Goal: Transaction & Acquisition: Book appointment/travel/reservation

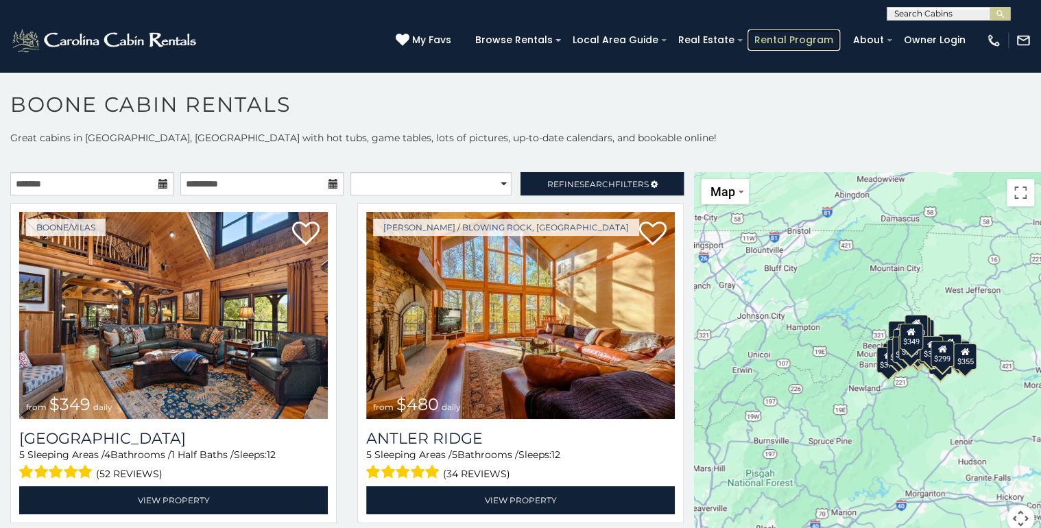
click at [826, 42] on link "Rental Program" at bounding box center [793, 39] width 93 height 21
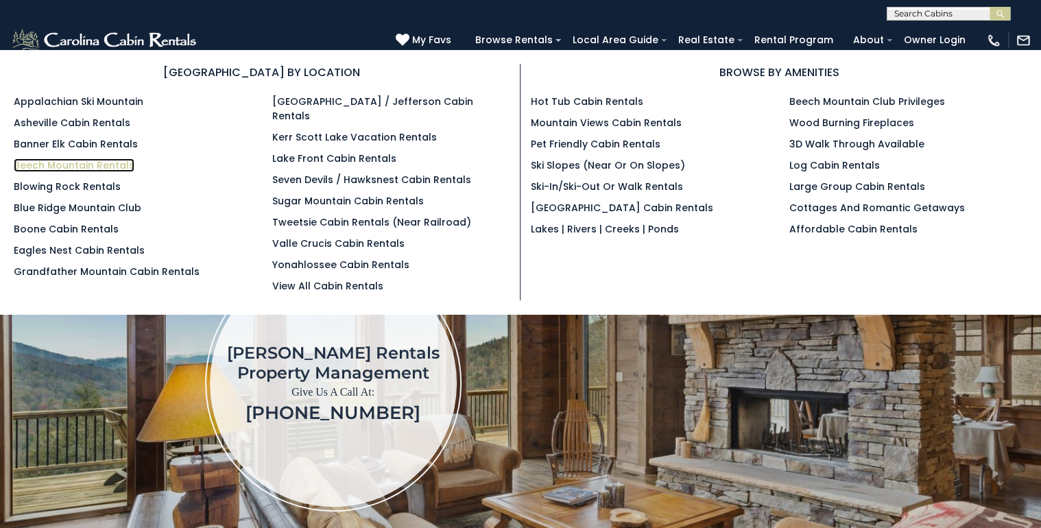
click at [102, 160] on link "Beech Mountain Rentals" at bounding box center [74, 165] width 121 height 14
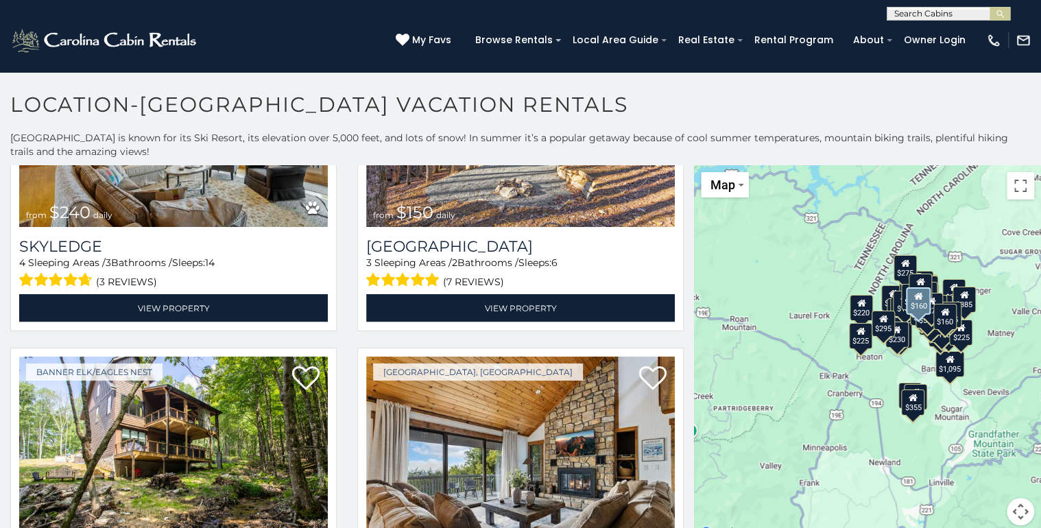
scroll to position [6582, 0]
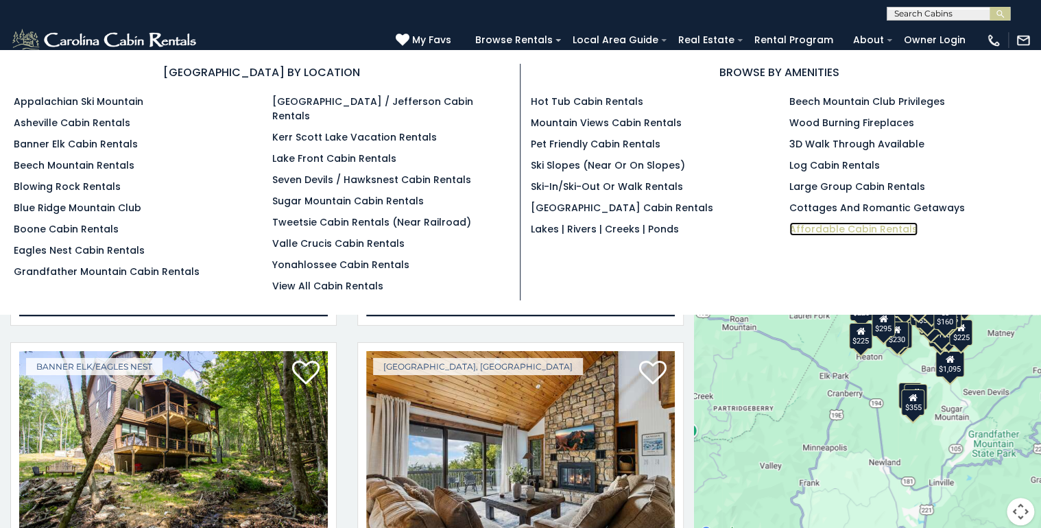
click at [826, 229] on link "Affordable Cabin Rentals" at bounding box center [853, 229] width 128 height 14
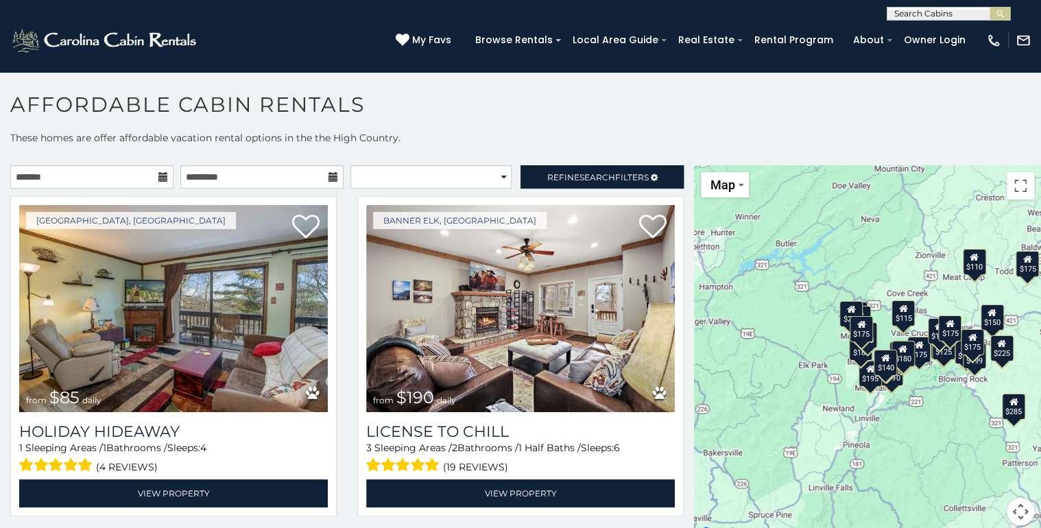
scroll to position [7, 0]
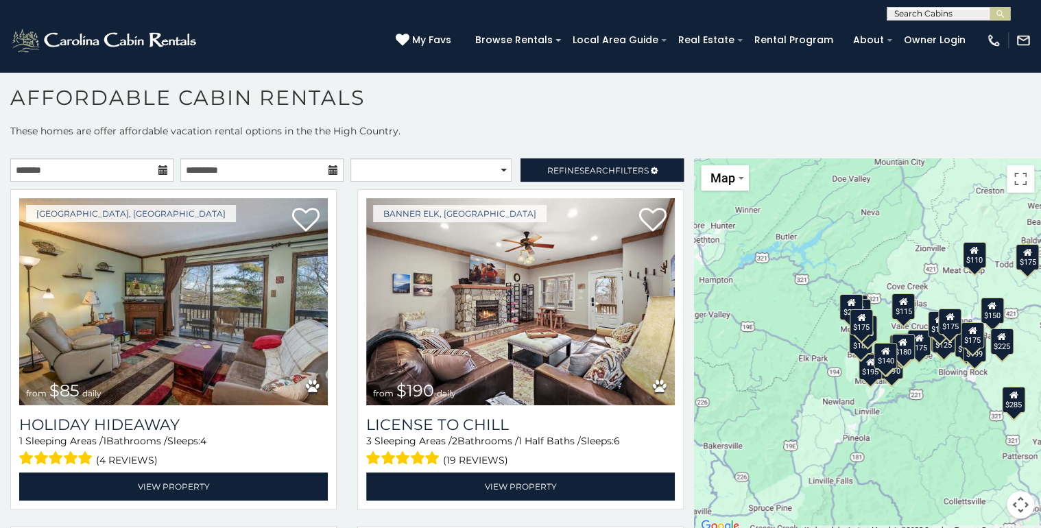
click at [162, 169] on icon at bounding box center [163, 170] width 10 height 10
click at [132, 173] on input "text" at bounding box center [91, 169] width 163 height 23
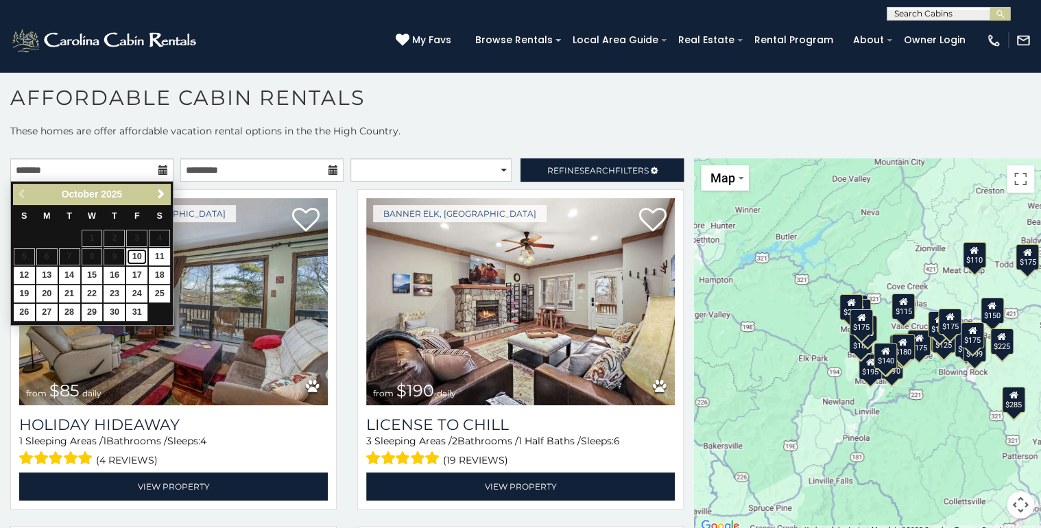
click at [136, 259] on link "10" at bounding box center [136, 256] width 21 height 17
type input "**********"
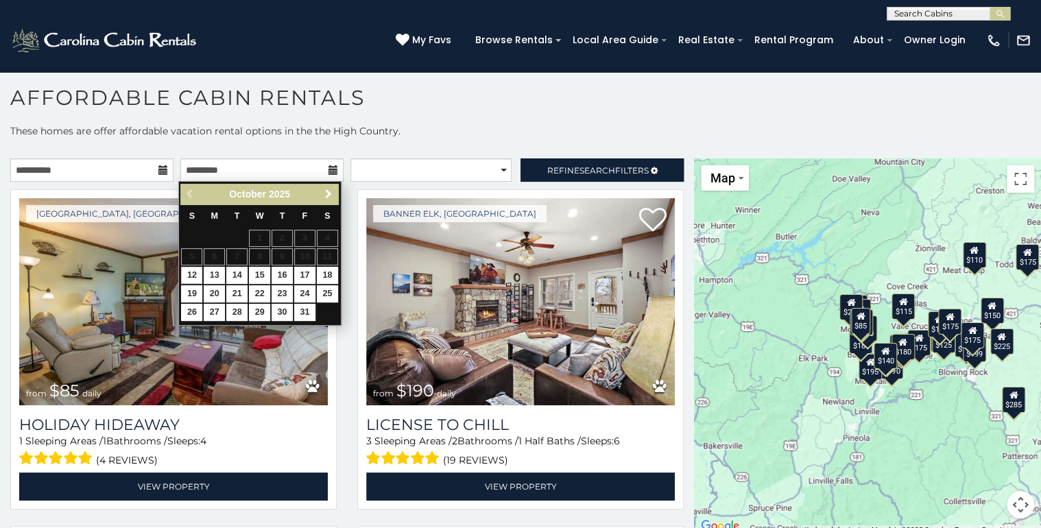
click at [328, 189] on span "Next" at bounding box center [328, 194] width 11 height 11
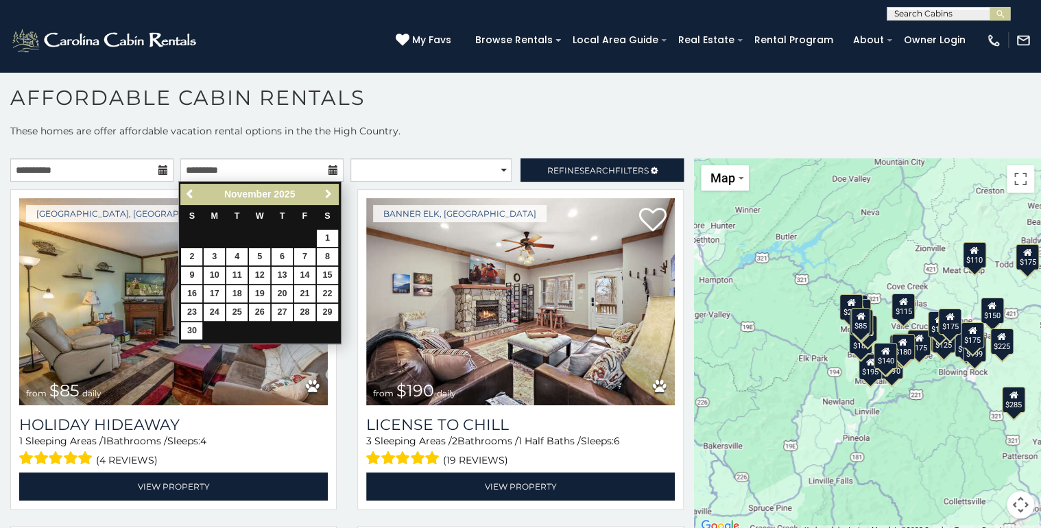
click at [328, 189] on span "Next" at bounding box center [328, 194] width 11 height 11
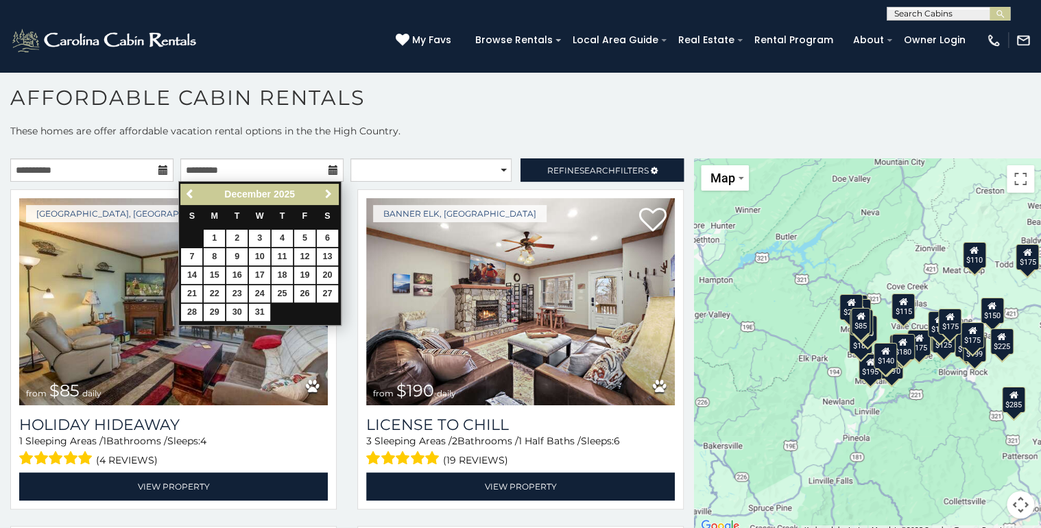
click at [328, 189] on span "Next" at bounding box center [328, 194] width 11 height 11
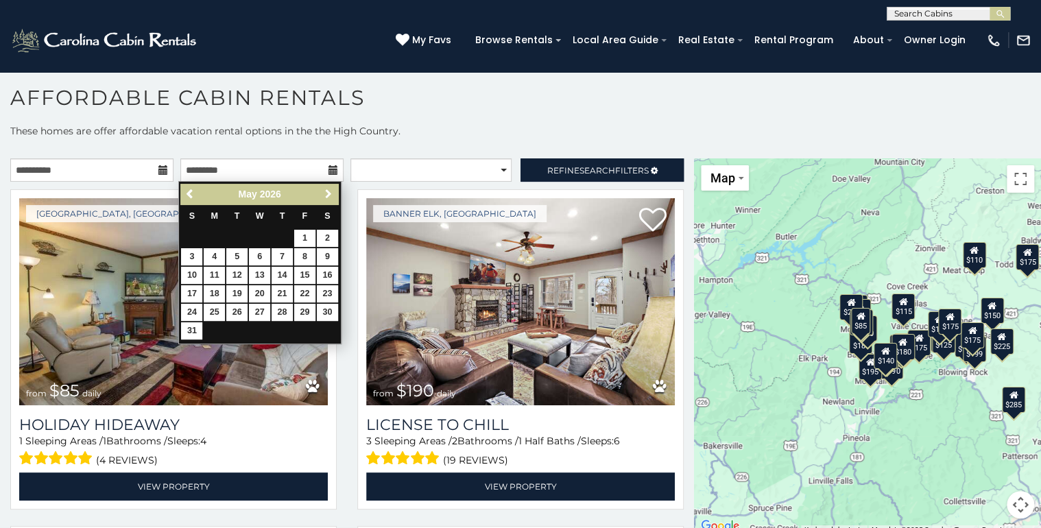
click at [328, 189] on span "Next" at bounding box center [328, 194] width 11 height 11
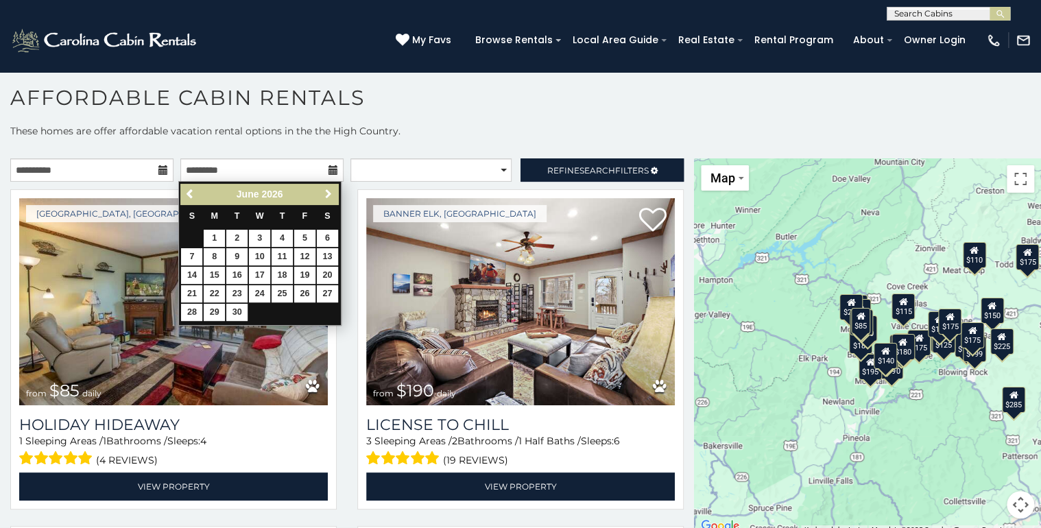
click at [328, 189] on span "Next" at bounding box center [328, 194] width 11 height 11
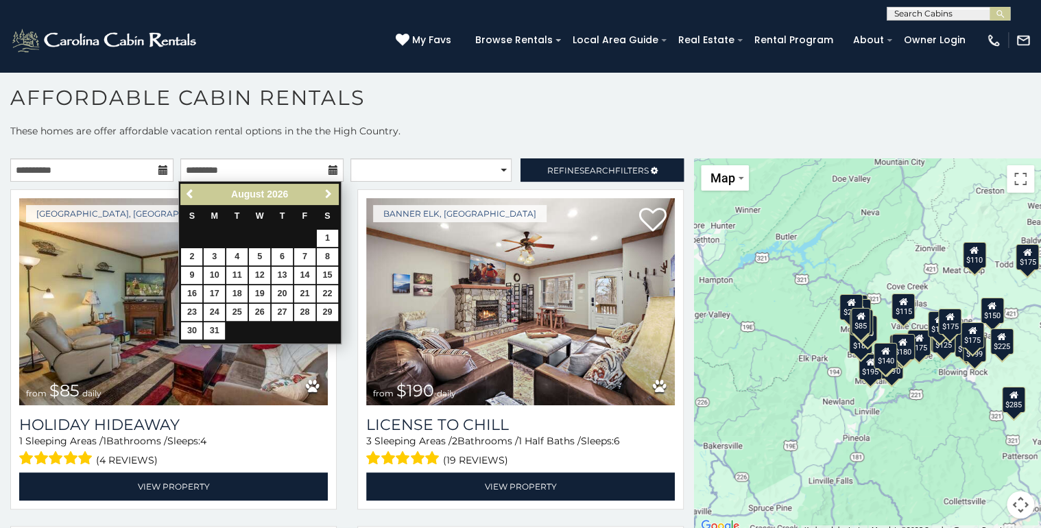
click at [328, 190] on span "Next" at bounding box center [328, 194] width 11 height 11
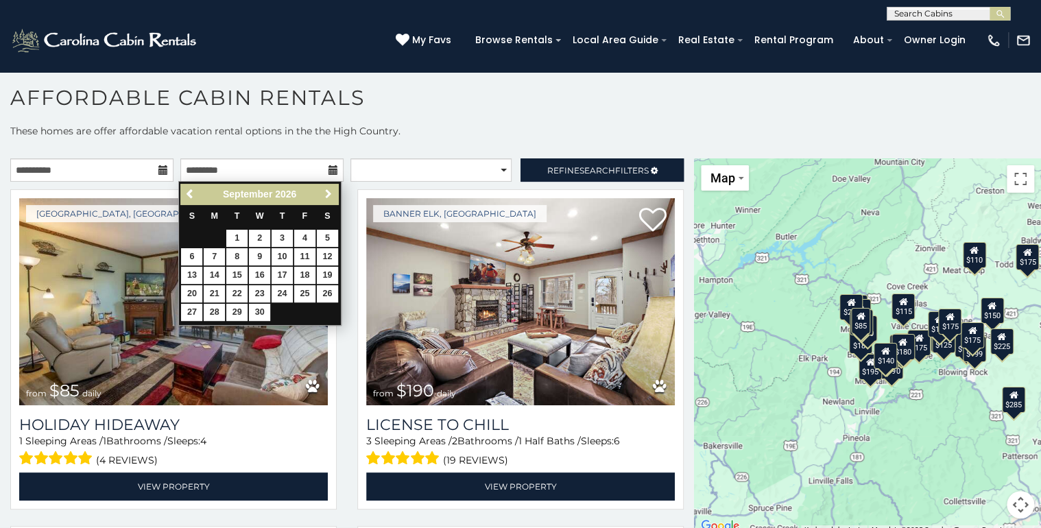
click at [328, 190] on span "Next" at bounding box center [328, 194] width 11 height 11
click at [277, 232] on link "1" at bounding box center [282, 238] width 21 height 17
type input "**********"
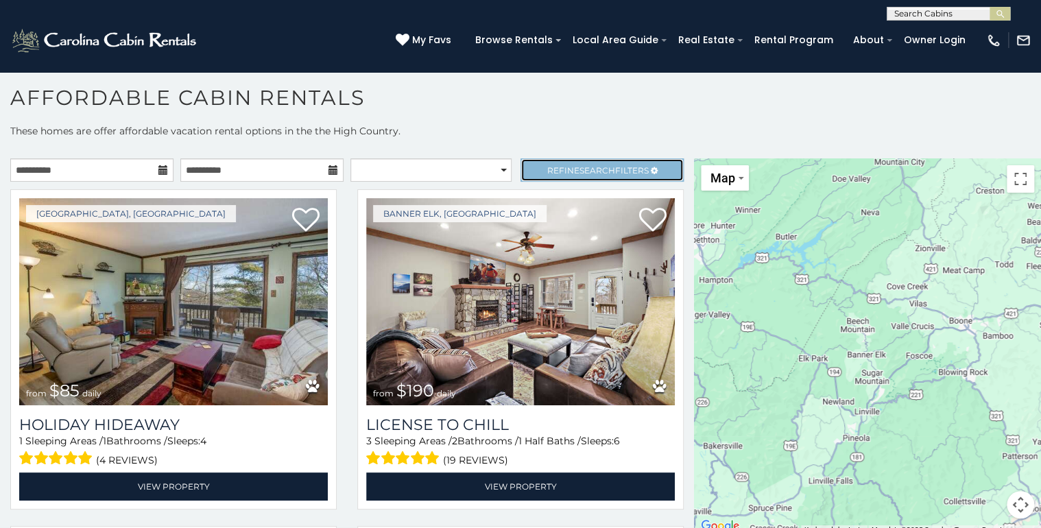
click at [562, 165] on span "Refine Search Filters" at bounding box center [597, 170] width 101 height 10
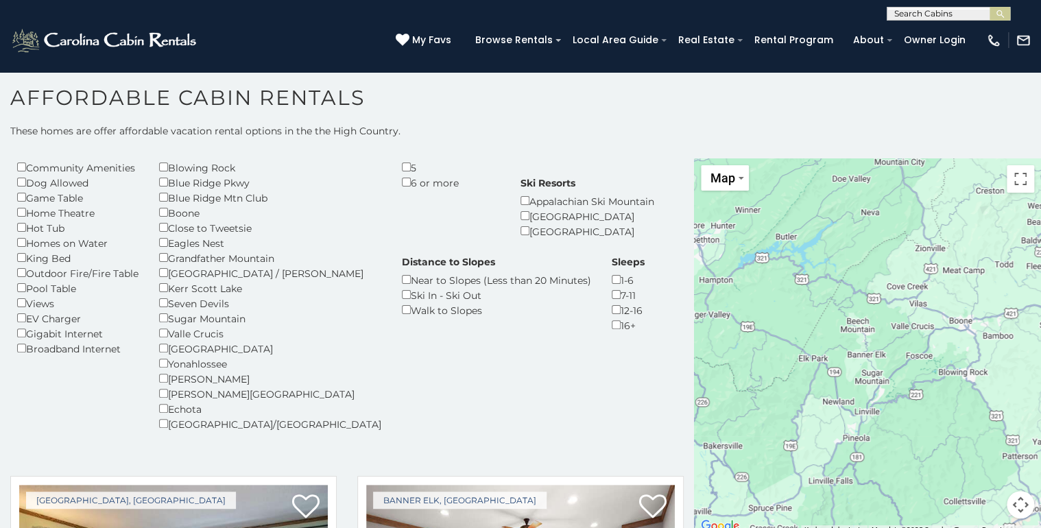
scroll to position [55, 0]
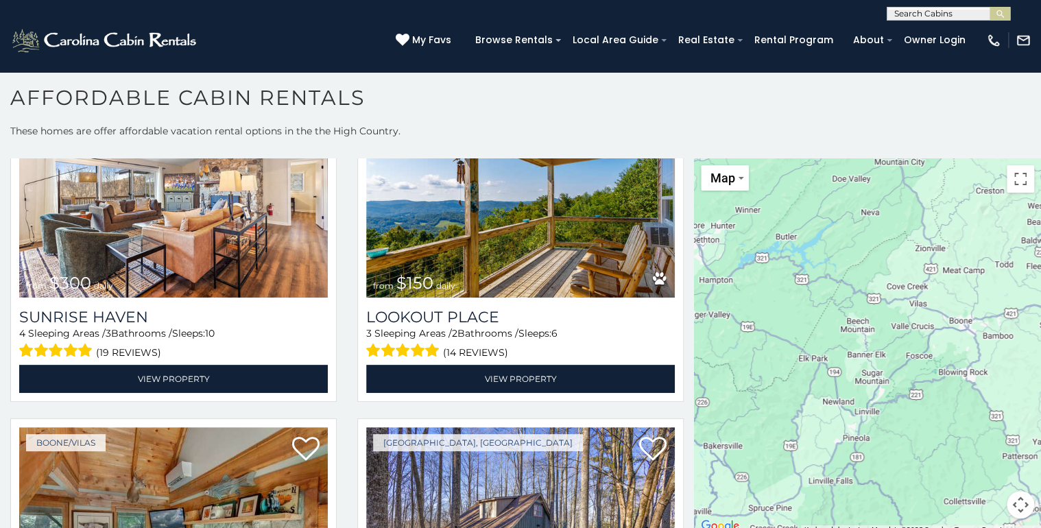
scroll to position [1207, 0]
